Goal: Task Accomplishment & Management: Complete application form

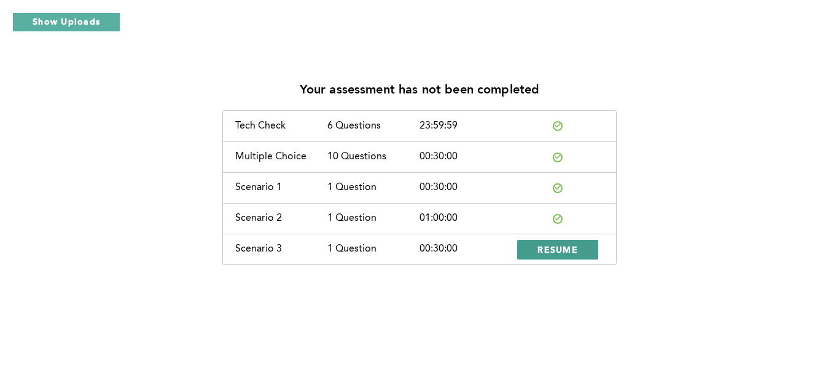
click at [580, 251] on button "RESUME" at bounding box center [557, 250] width 81 height 20
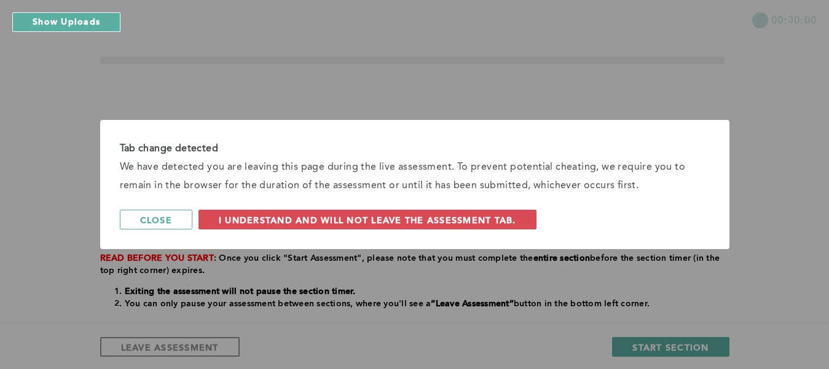
scroll to position [16, 0]
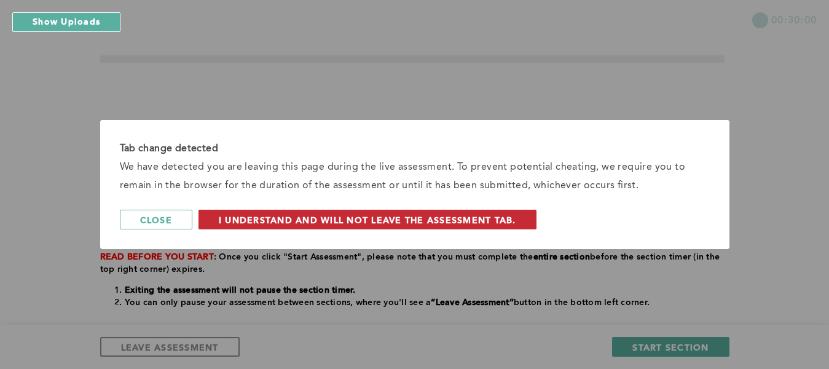
click at [489, 222] on span "I understand and will not leave the assessment tab." at bounding box center [367, 220] width 297 height 12
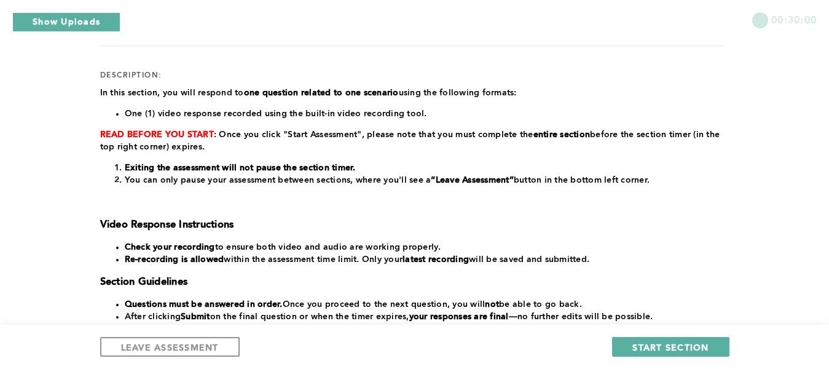
scroll to position [135, 0]
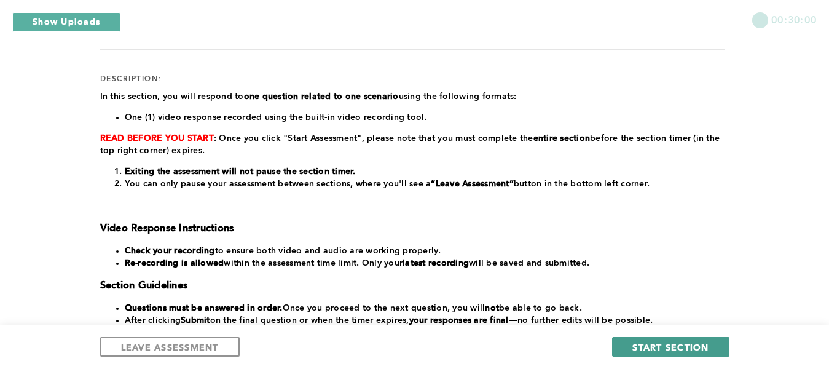
click at [702, 350] on span "START SECTION" at bounding box center [670, 347] width 76 height 12
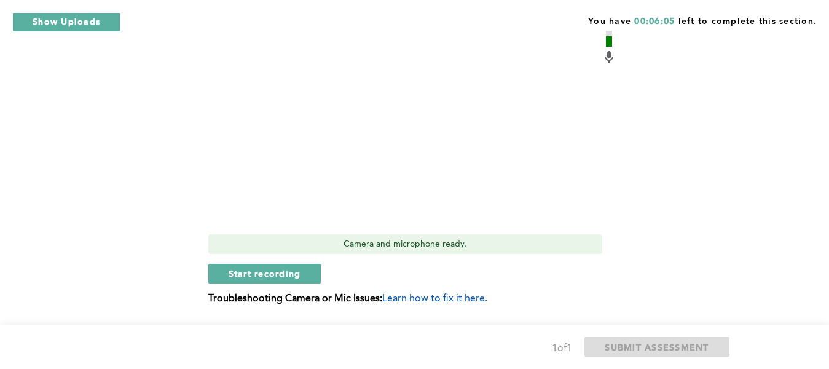
scroll to position [448, 0]
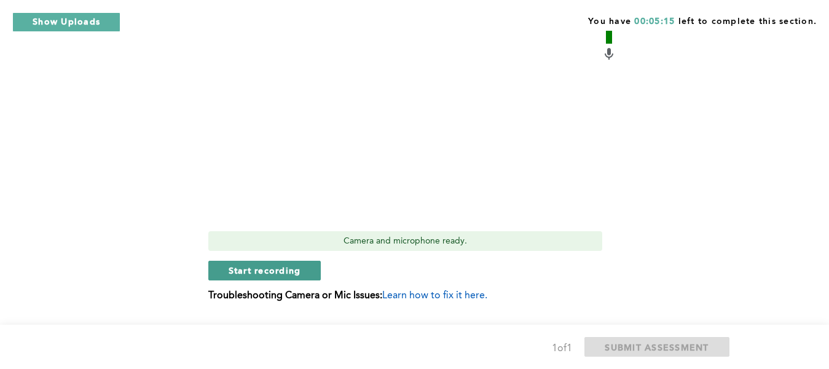
click at [301, 276] on button "Start recording" at bounding box center [264, 270] width 113 height 20
click at [292, 273] on span "Stop recording" at bounding box center [264, 270] width 72 height 12
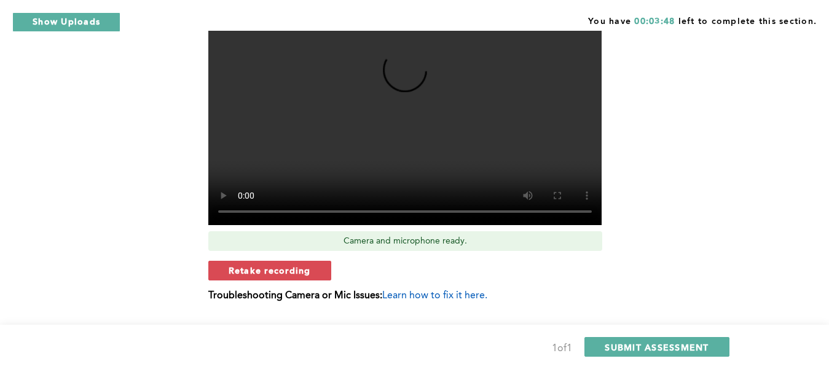
scroll to position [479, 0]
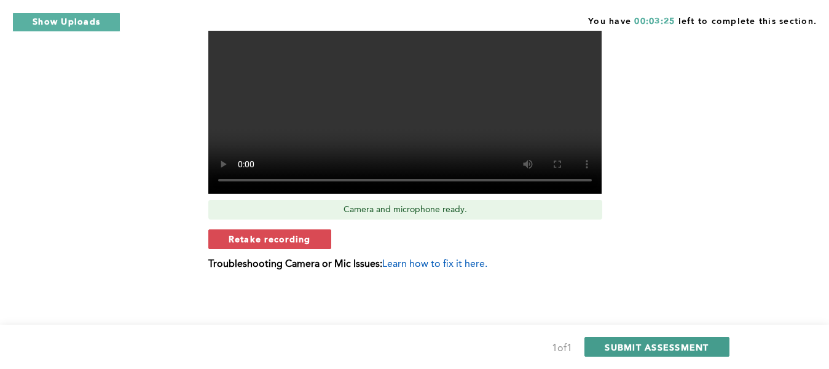
click at [713, 346] on button "SUBMIT ASSESSMENT" at bounding box center [656, 347] width 144 height 20
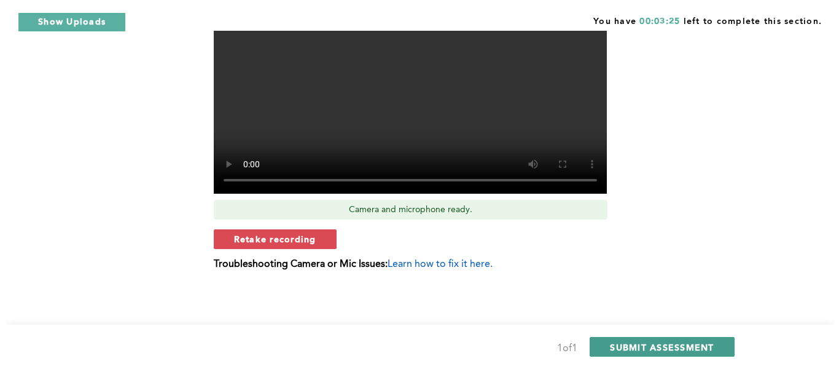
scroll to position [0, 0]
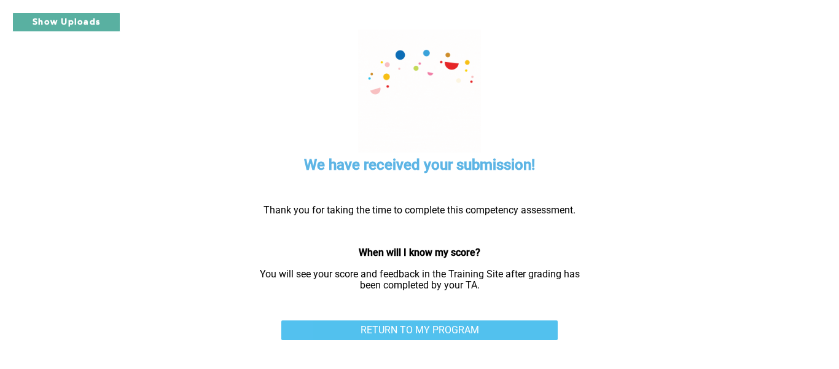
click at [473, 330] on link "RETURN TO MY PROGRAM" at bounding box center [419, 330] width 276 height 20
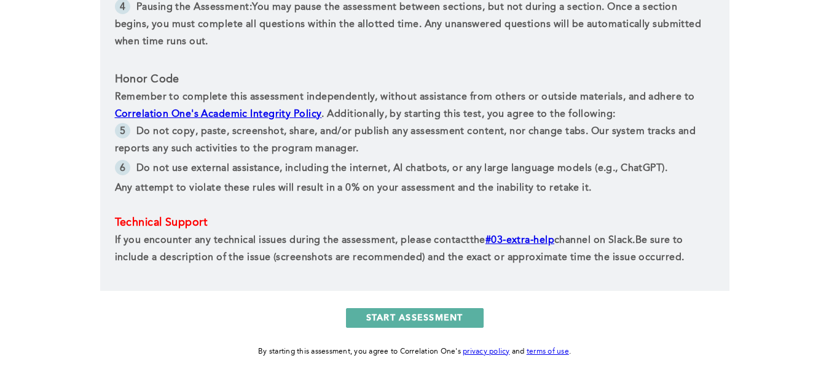
scroll to position [529, 0]
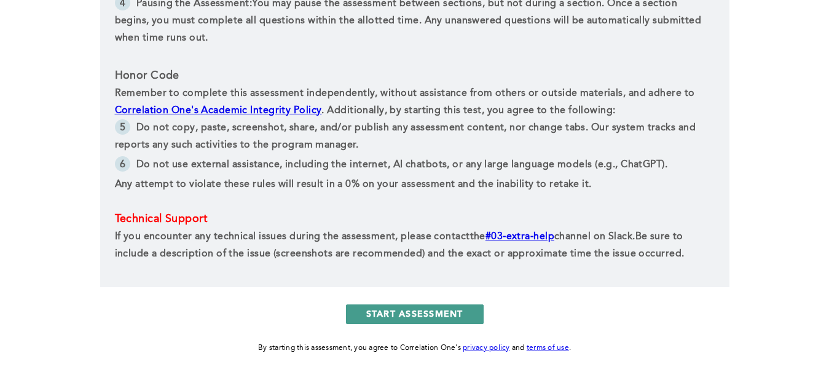
click at [453, 310] on button "START ASSESSMENT" at bounding box center [415, 314] width 138 height 20
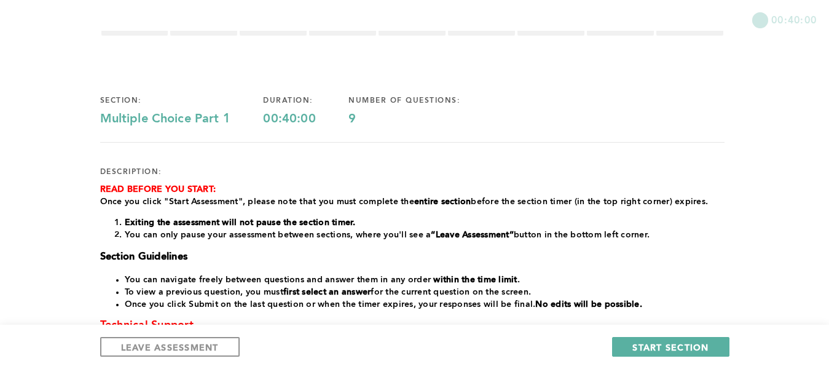
scroll to position [39, 0]
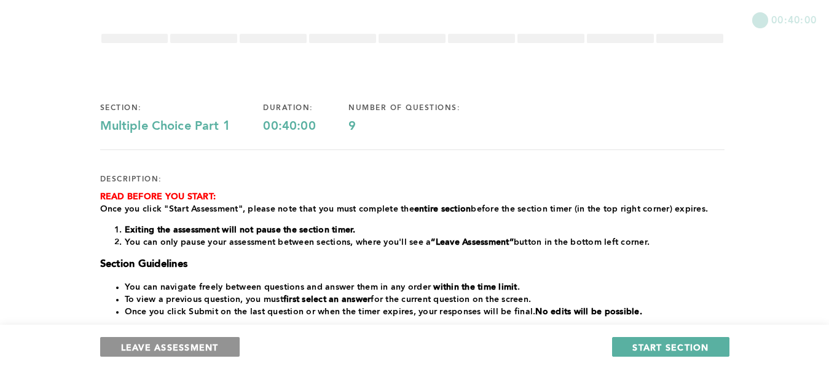
click at [221, 348] on button "LEAVE ASSESSMENT" at bounding box center [169, 347] width 139 height 20
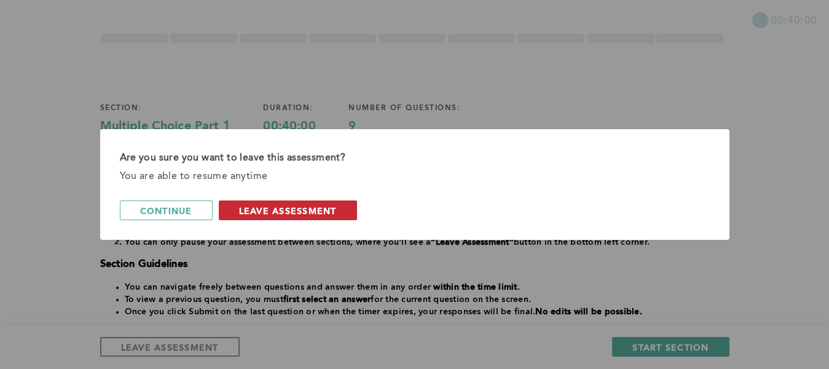
click at [275, 205] on span "leave assessment" at bounding box center [288, 211] width 98 height 12
